Goal: Task Accomplishment & Management: Use online tool/utility

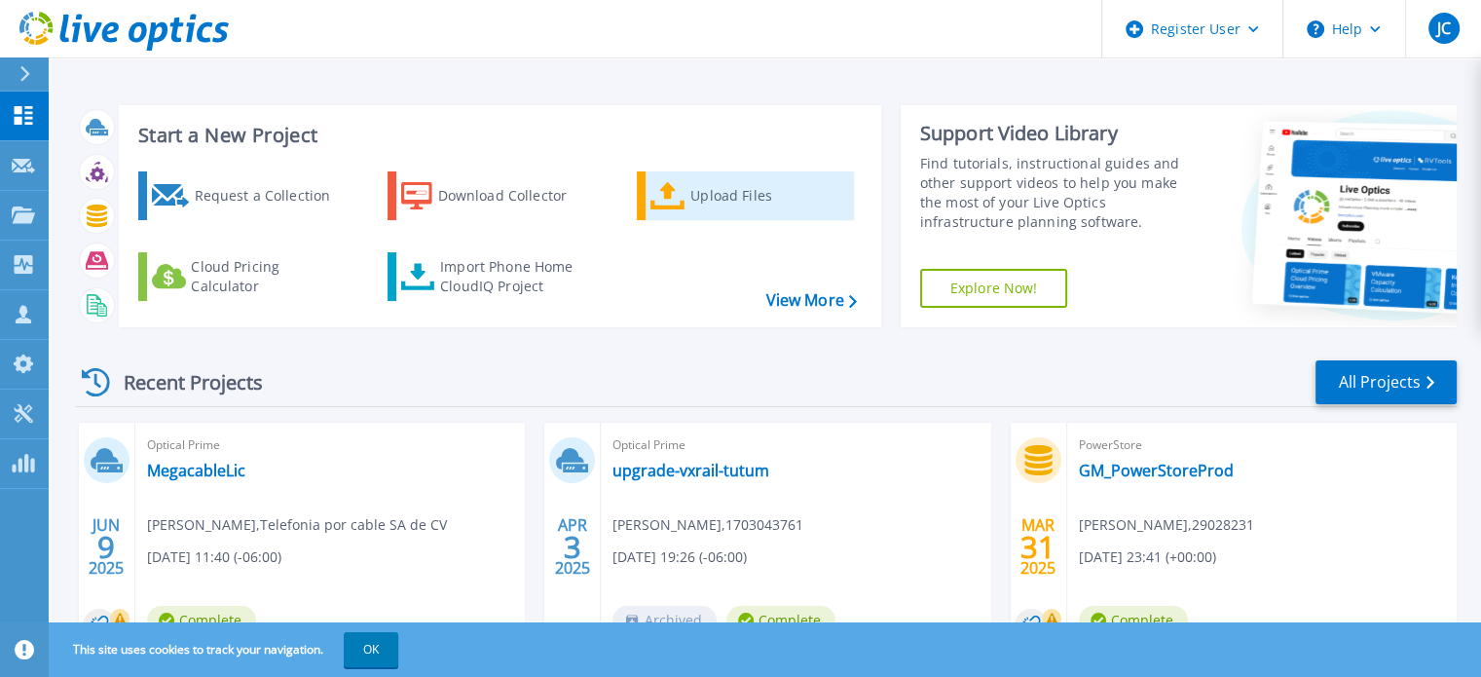
click at [720, 202] on div "Upload Files" at bounding box center [768, 195] width 156 height 39
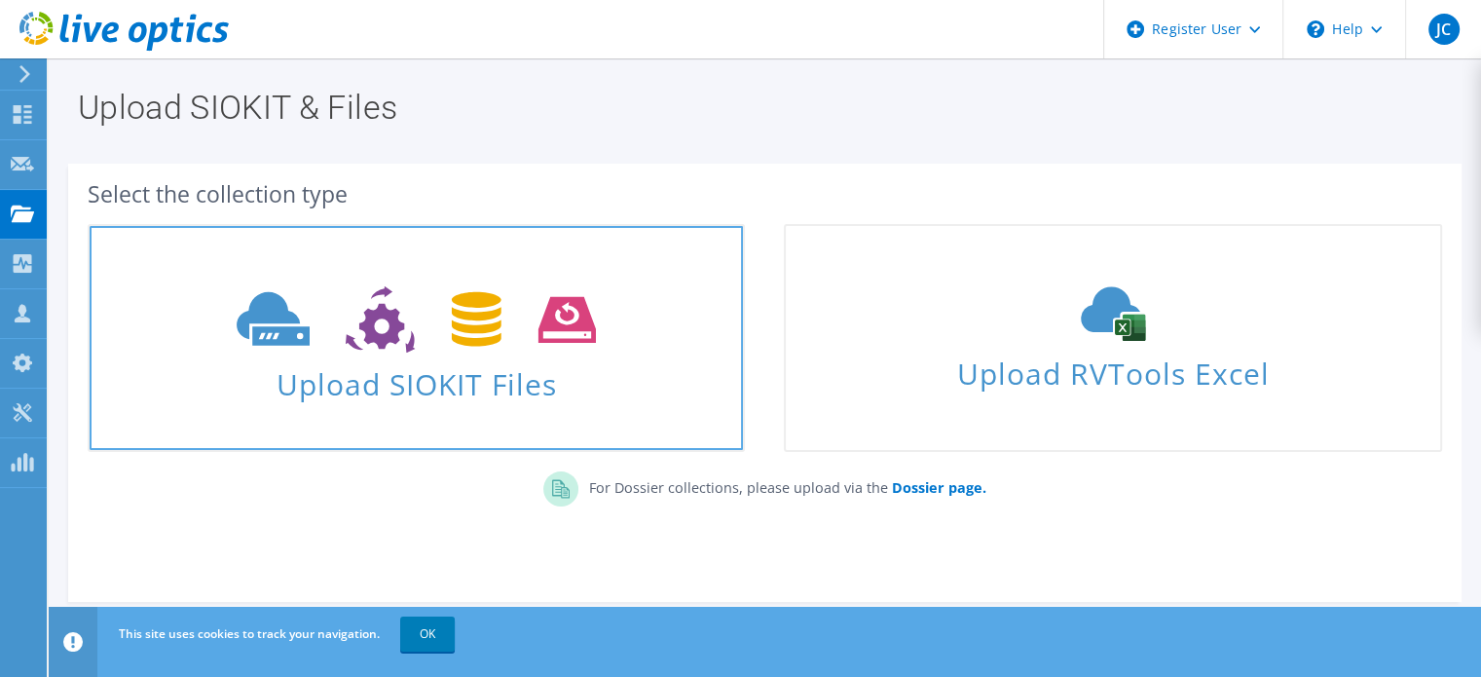
click at [392, 393] on span "Upload SIOKIT Files" at bounding box center [416, 378] width 653 height 42
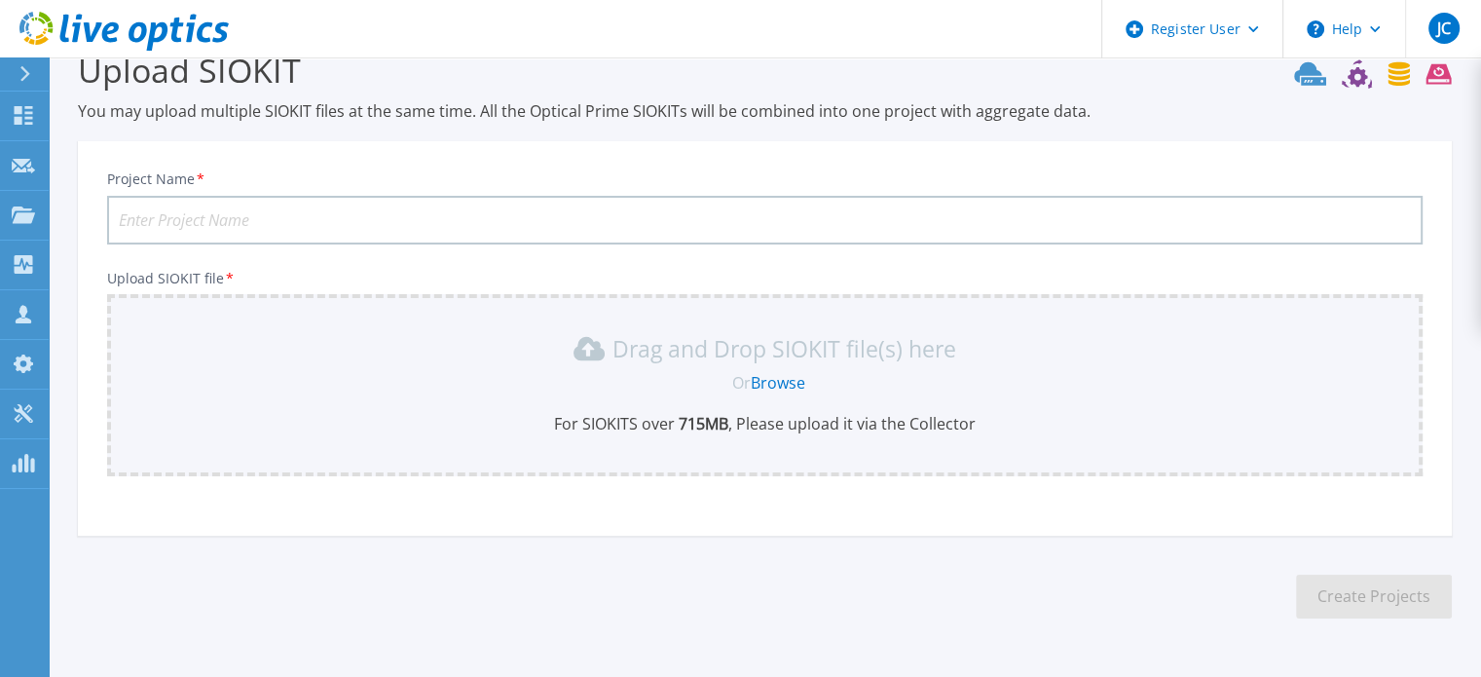
scroll to position [97, 0]
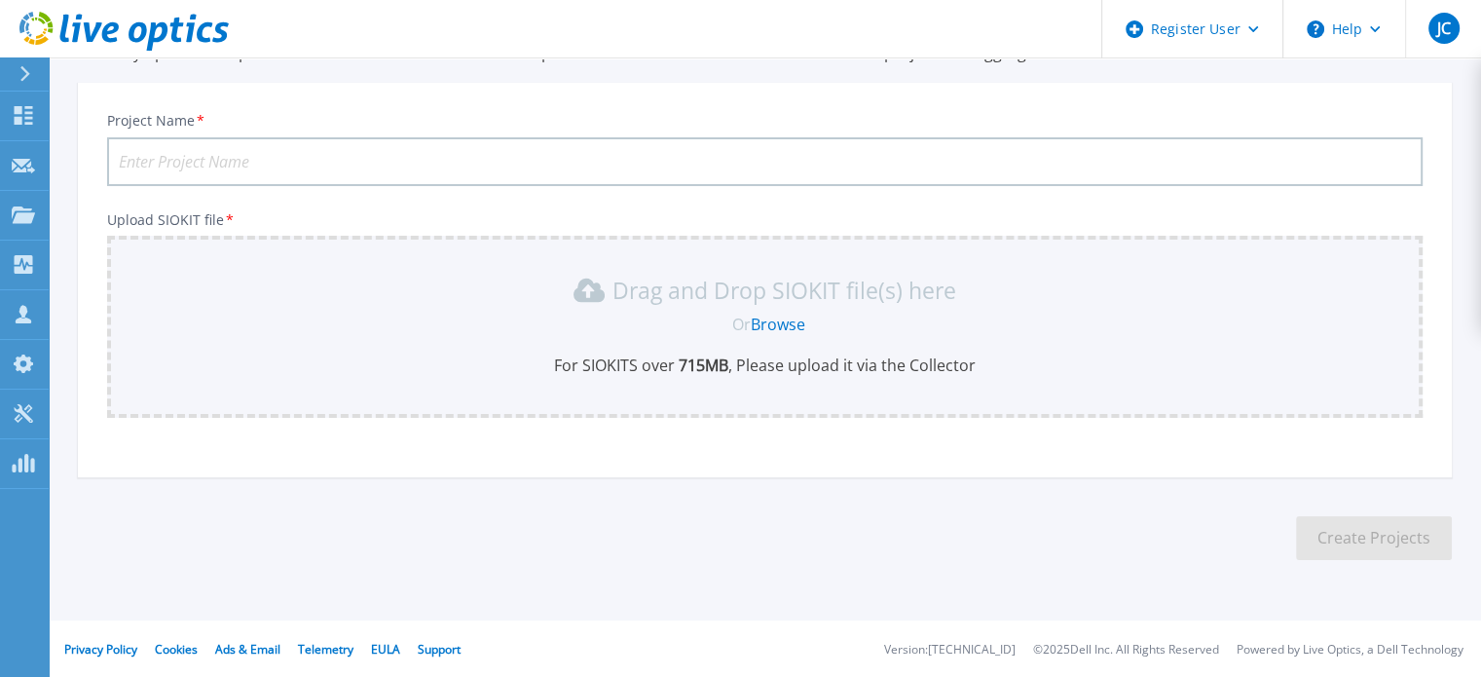
click at [770, 319] on link "Browse" at bounding box center [778, 323] width 55 height 21
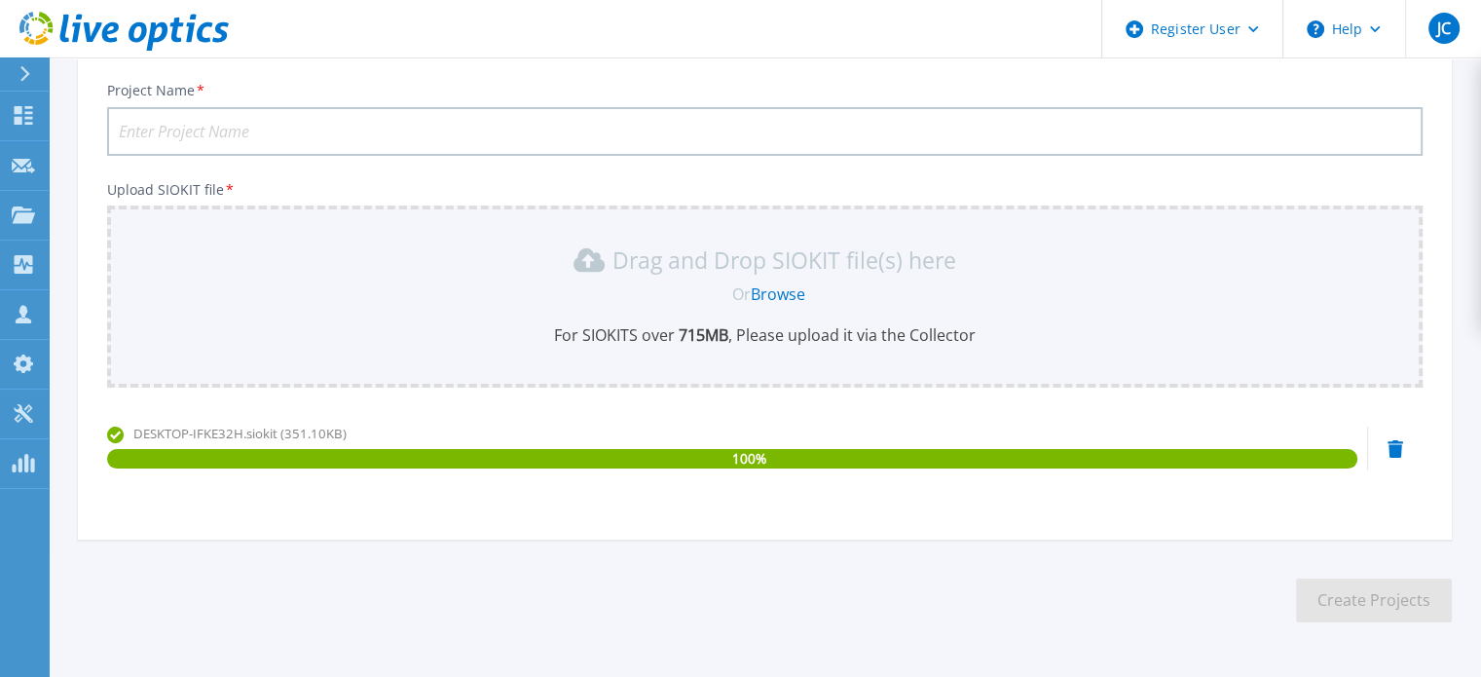
scroll to position [0, 0]
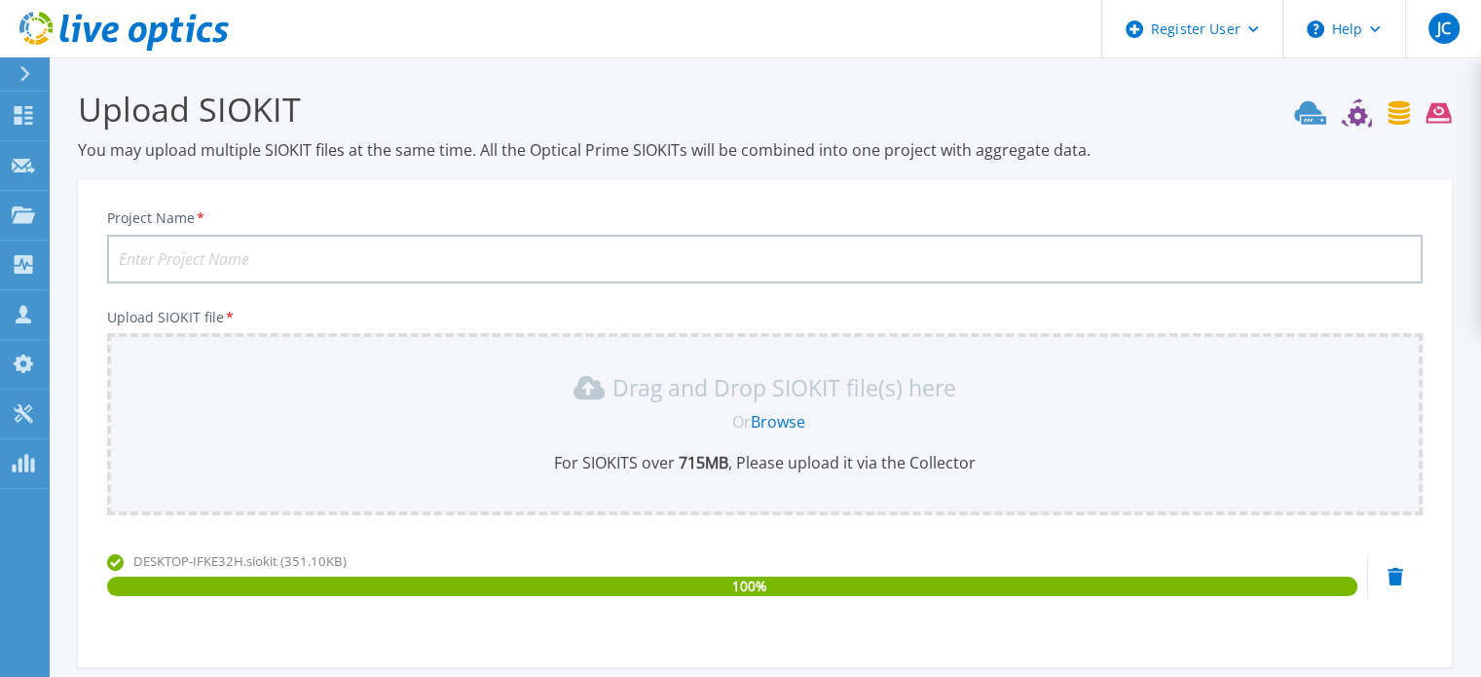
click at [241, 273] on input "Project Name *" at bounding box center [764, 259] width 1315 height 49
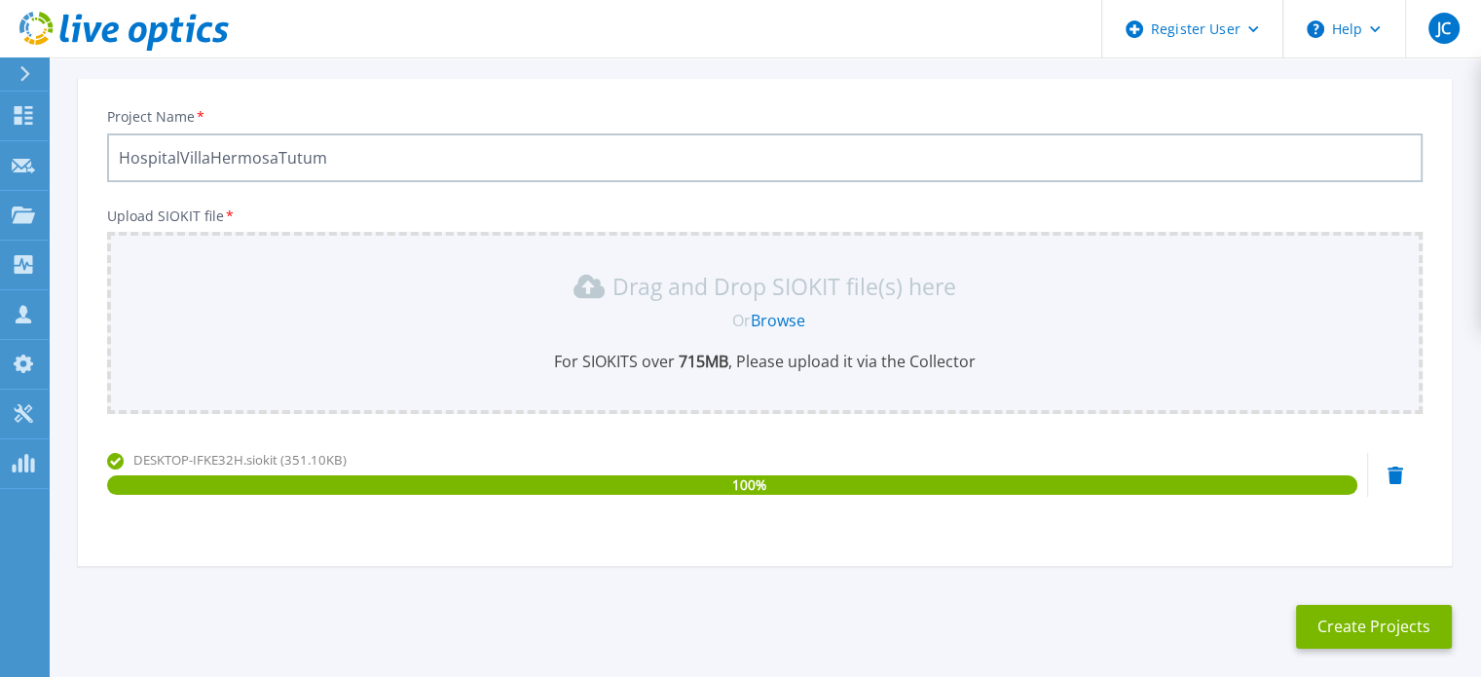
scroll to position [190, 0]
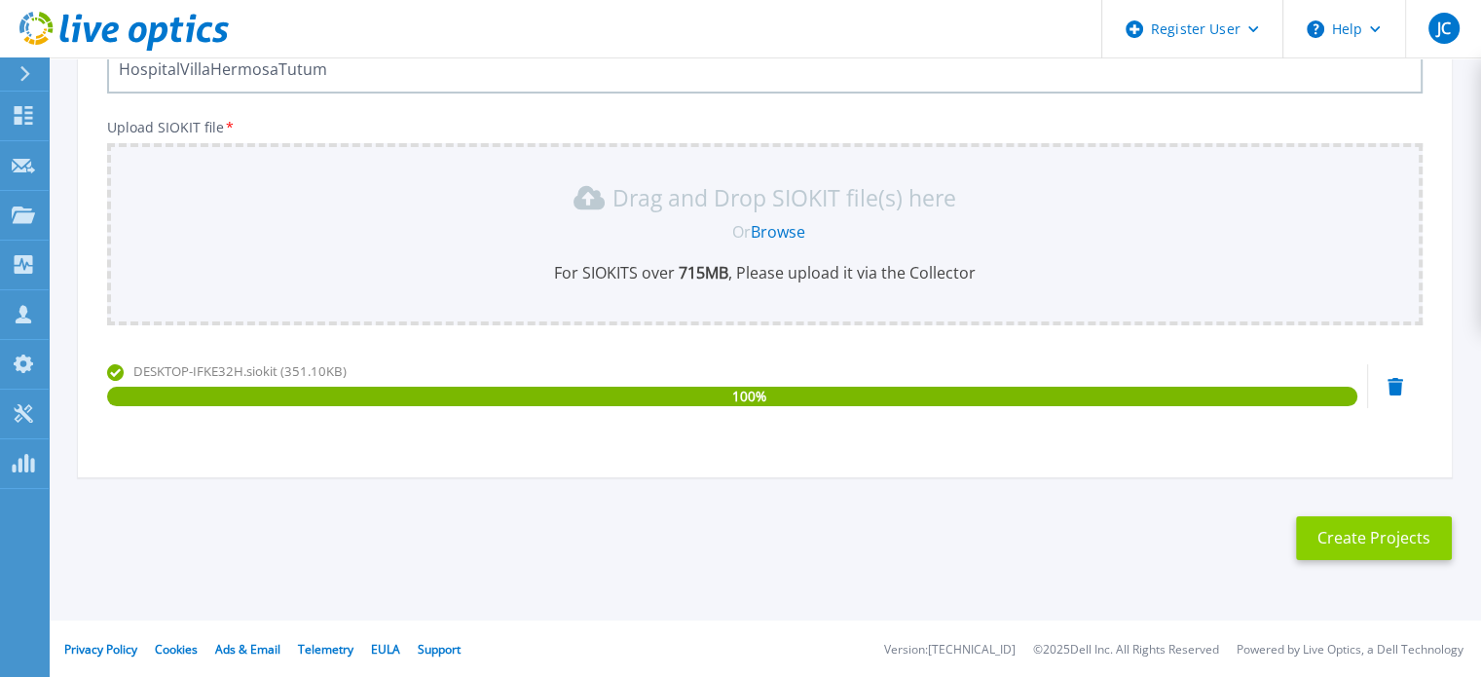
type input "HospitalVillaHermosaTutum"
click at [1328, 525] on button "Create Projects" at bounding box center [1374, 538] width 156 height 44
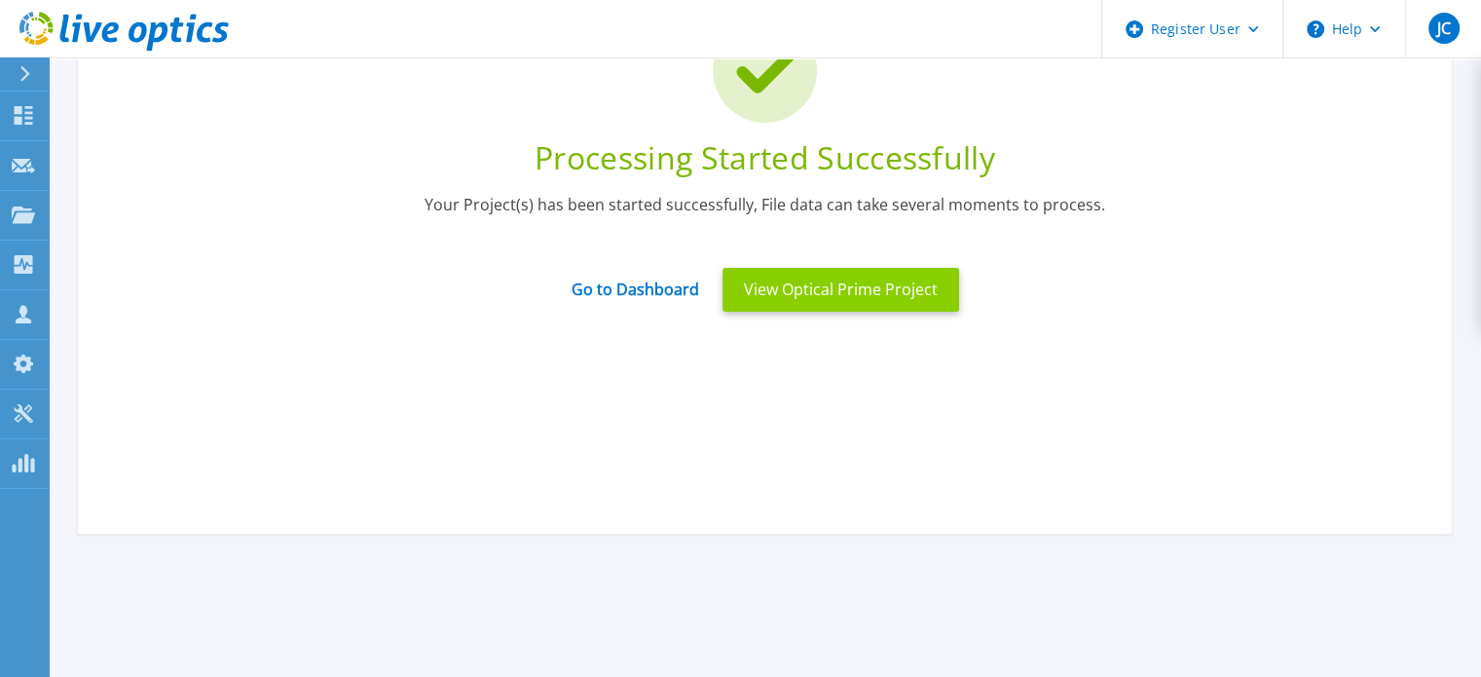
click at [789, 297] on button "View Optical Prime Project" at bounding box center [840, 290] width 237 height 44
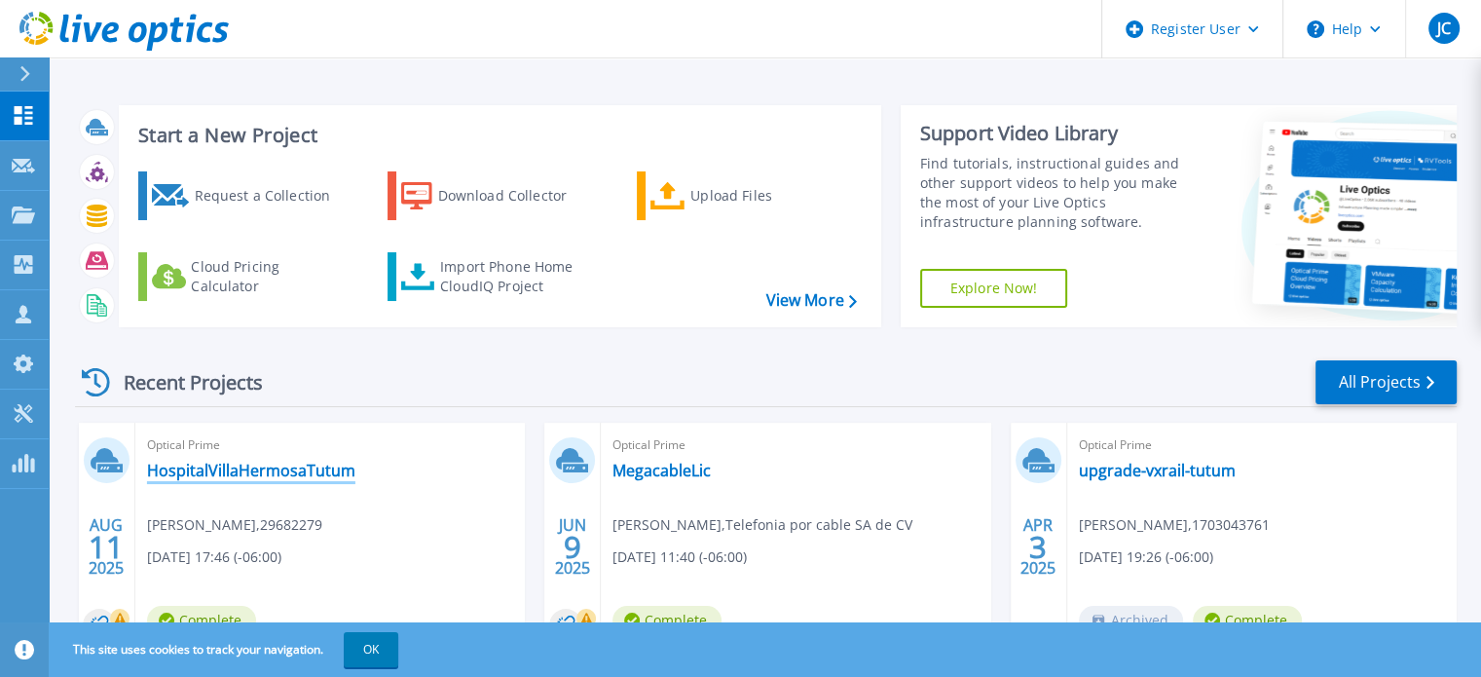
click at [304, 463] on link "HospitalVillaHermosaTutum" at bounding box center [251, 469] width 208 height 19
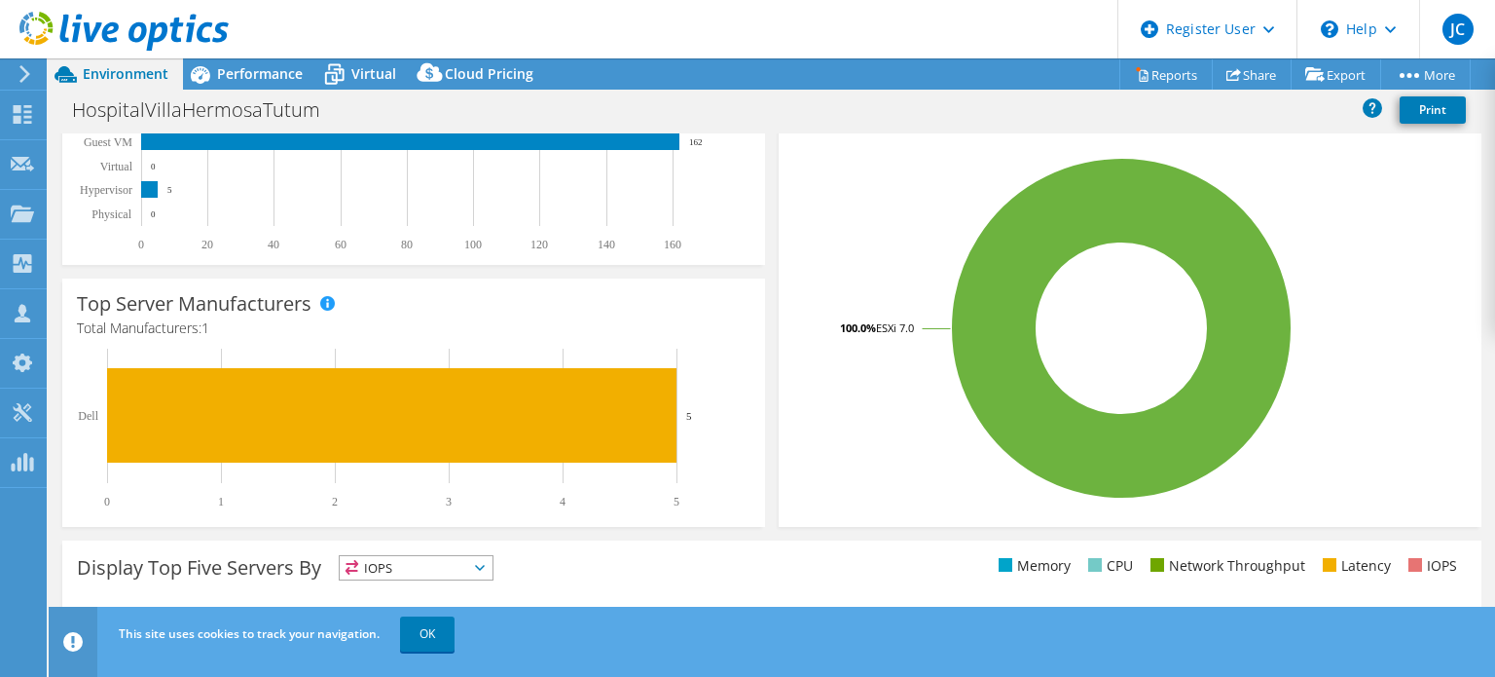
scroll to position [233, 0]
